Goal: Information Seeking & Learning: Learn about a topic

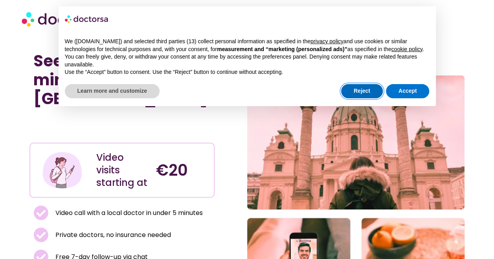
click at [352, 88] on button "Reject" at bounding box center [362, 91] width 42 height 14
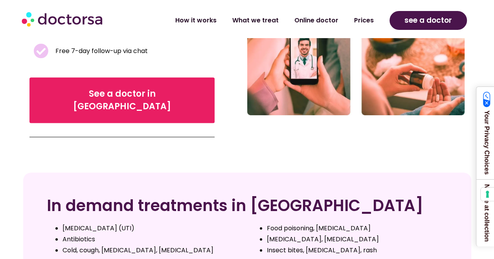
scroll to position [253, 0]
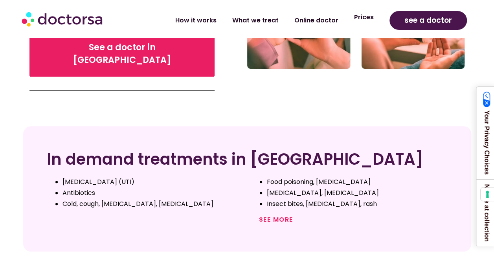
click at [372, 20] on link "Prices" at bounding box center [364, 17] width 35 height 18
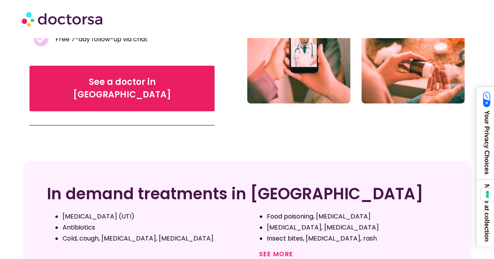
scroll to position [0, 0]
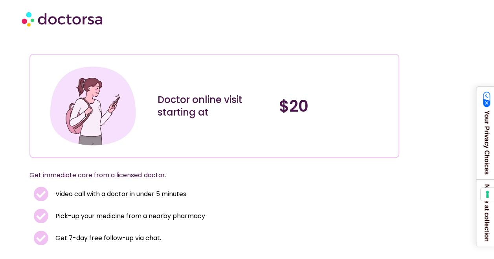
scroll to position [79, 0]
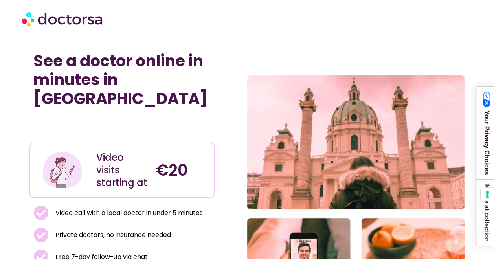
click at [179, 37] on section at bounding box center [247, 19] width 494 height 38
click at [249, 11] on div at bounding box center [247, 19] width 451 height 24
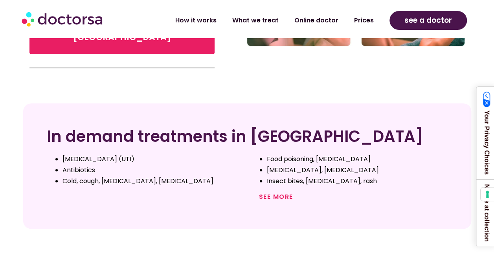
scroll to position [315, 0]
